Goal: Task Accomplishment & Management: Use online tool/utility

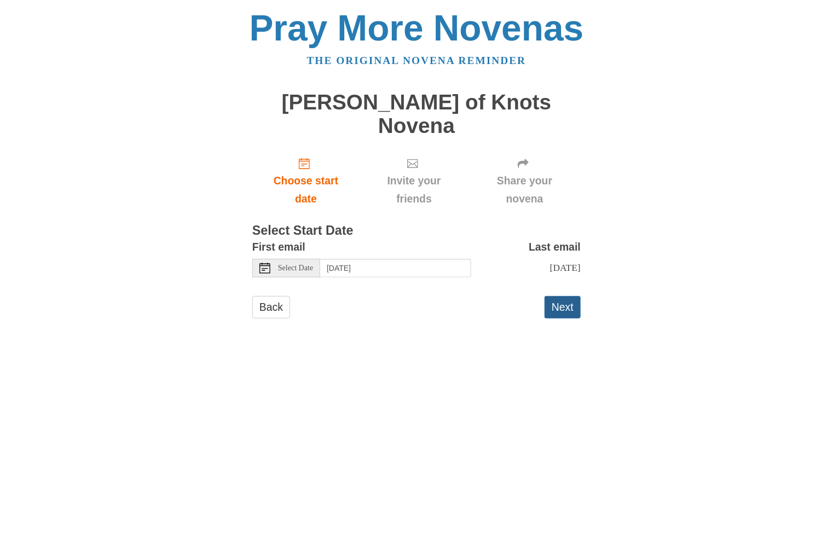
click at [568, 296] on button "Next" at bounding box center [563, 307] width 36 height 22
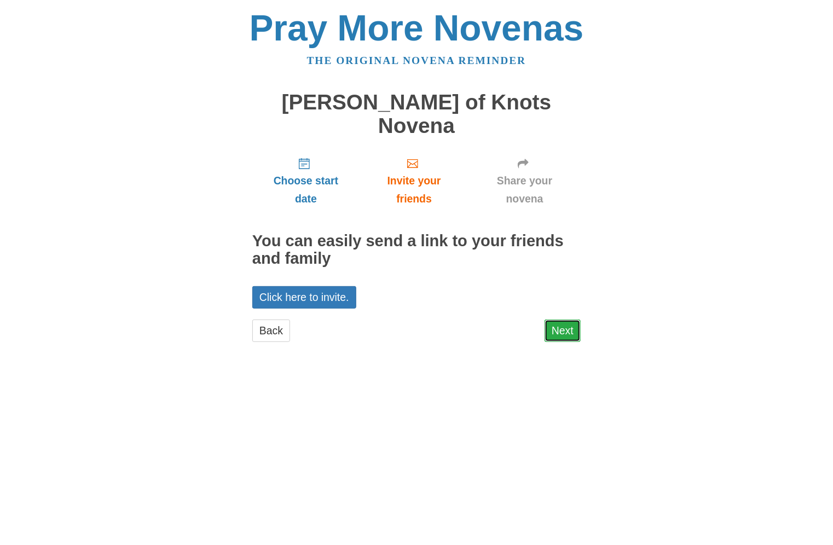
click at [566, 320] on link "Next" at bounding box center [563, 331] width 36 height 22
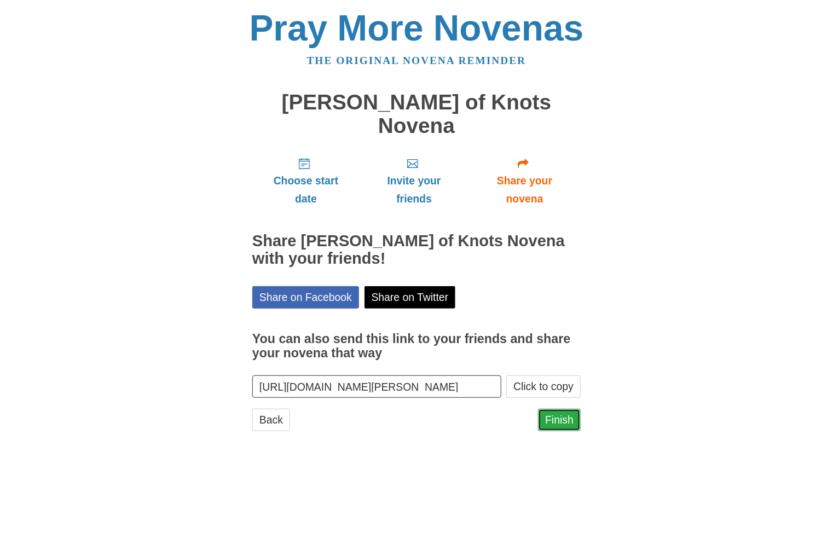
click at [551, 409] on link "Finish" at bounding box center [559, 420] width 43 height 22
